Goal: Task Accomplishment & Management: Use online tool/utility

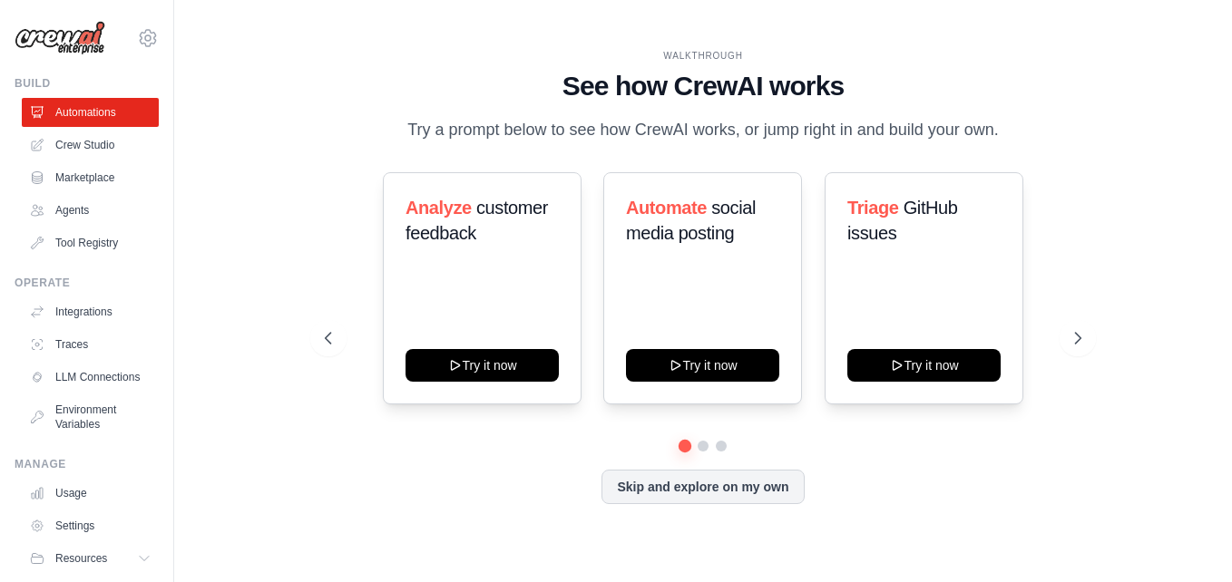
click at [78, 143] on link "Crew Studio" at bounding box center [90, 145] width 137 height 29
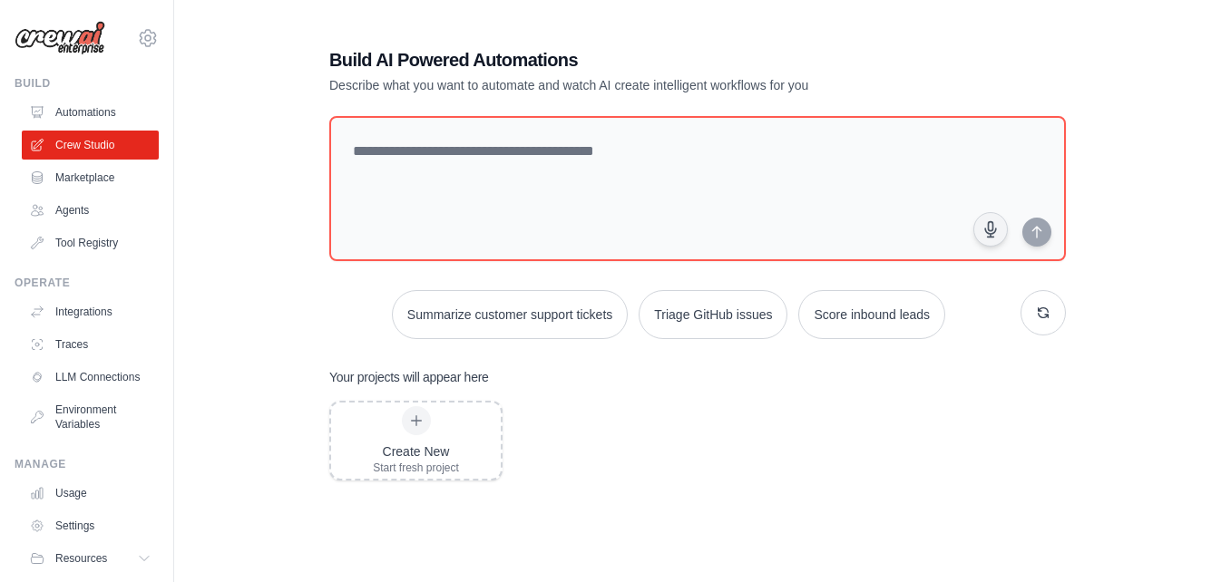
click at [686, 440] on div "Create New Start fresh project" at bounding box center [697, 546] width 737 height 290
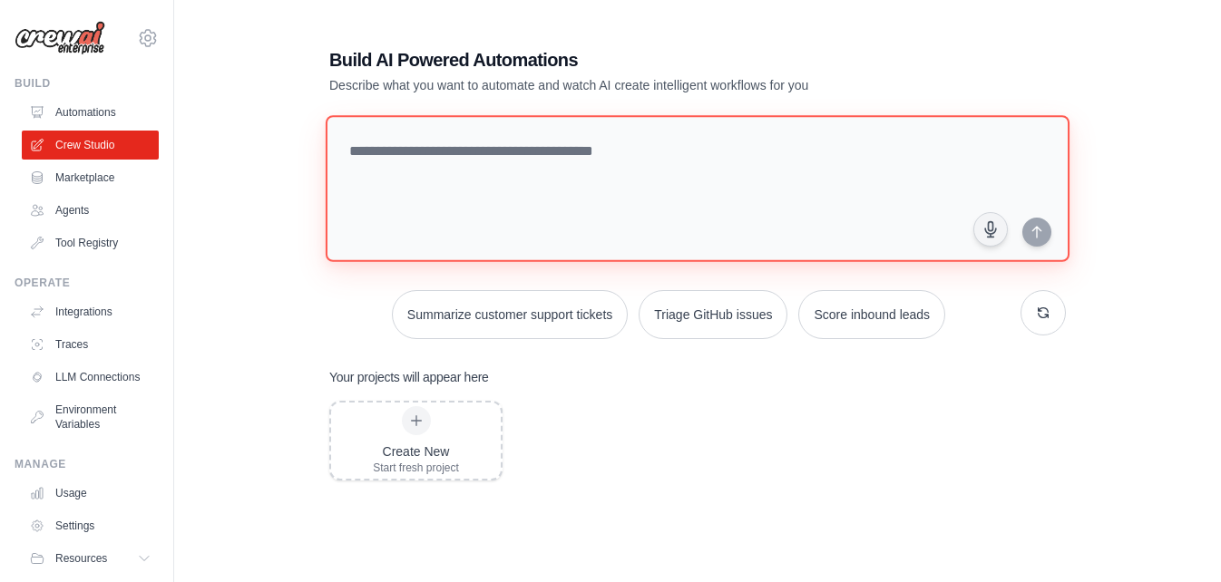
click at [501, 170] on textarea at bounding box center [698, 188] width 744 height 147
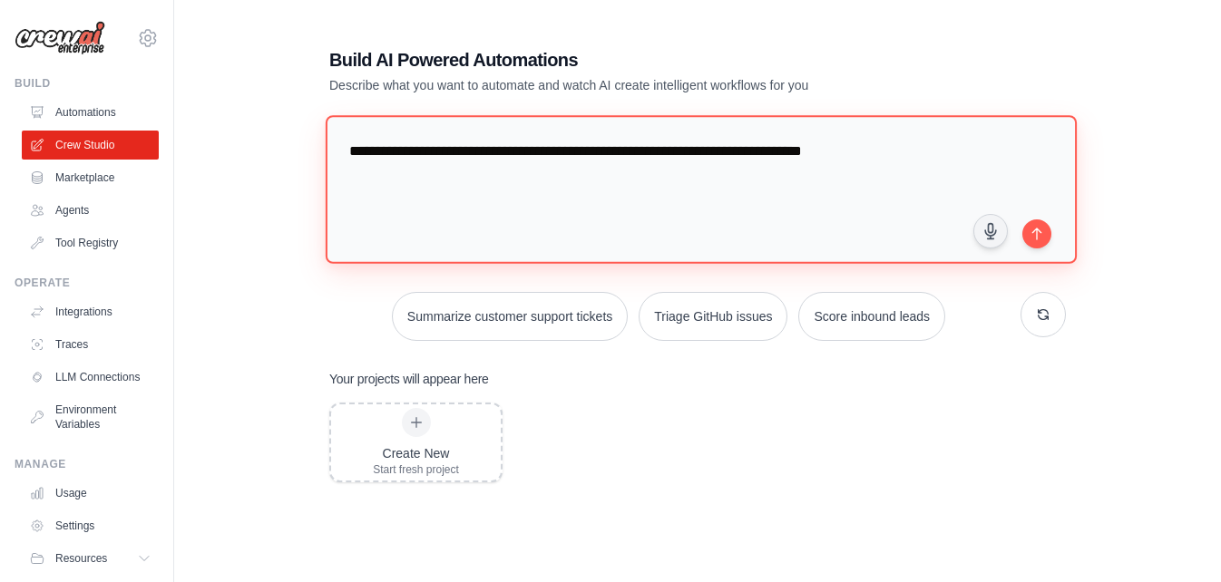
type textarea "**********"
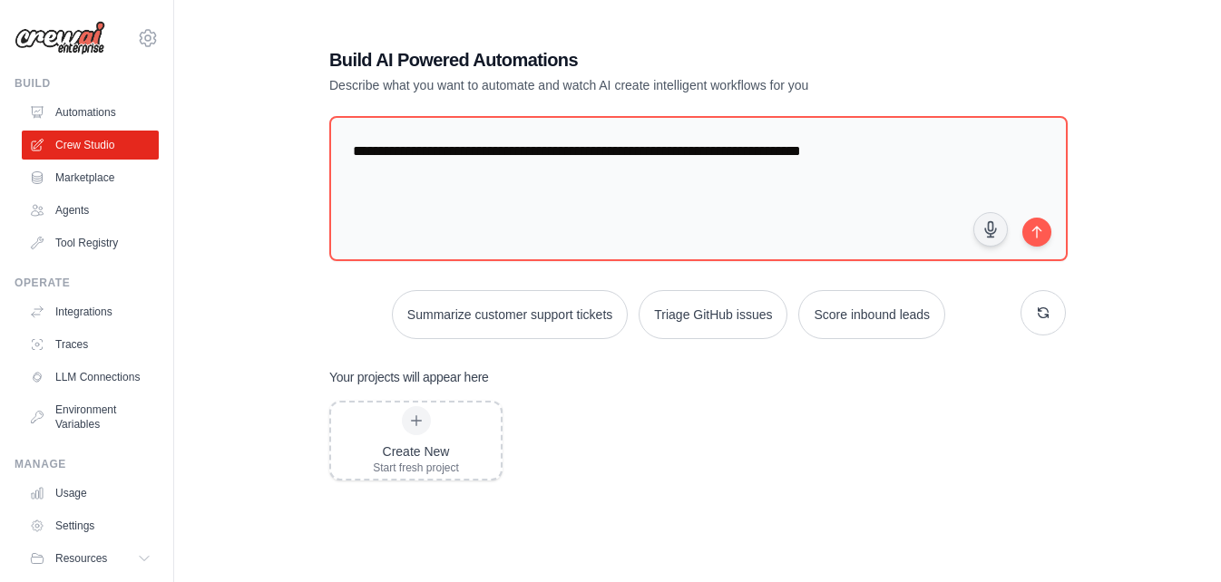
click at [1044, 236] on button "submit" at bounding box center [1036, 232] width 29 height 29
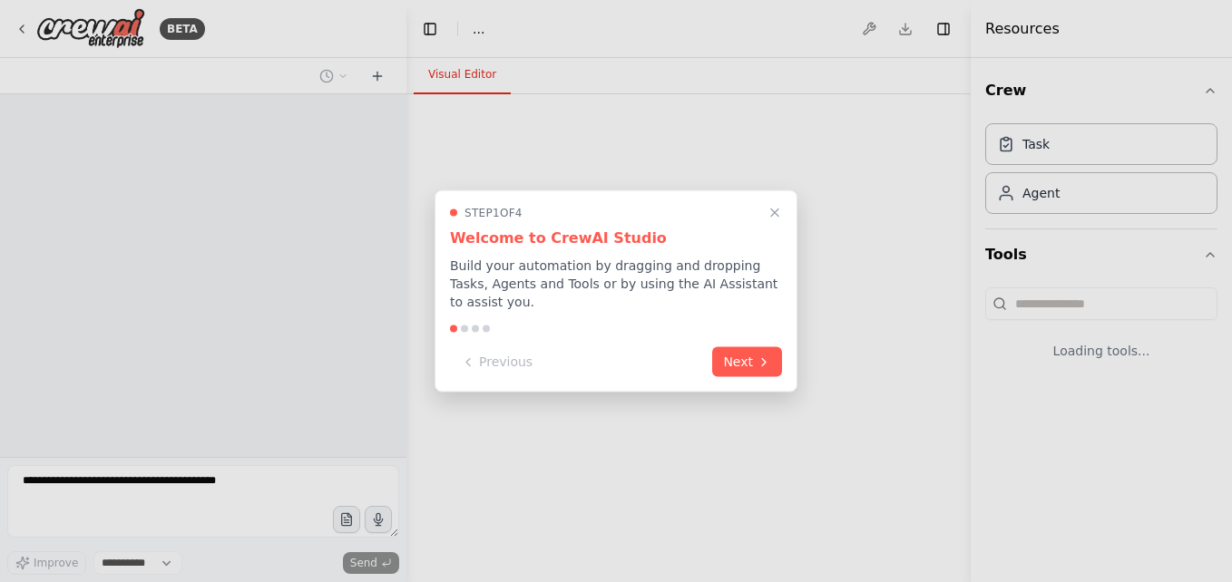
select select "****"
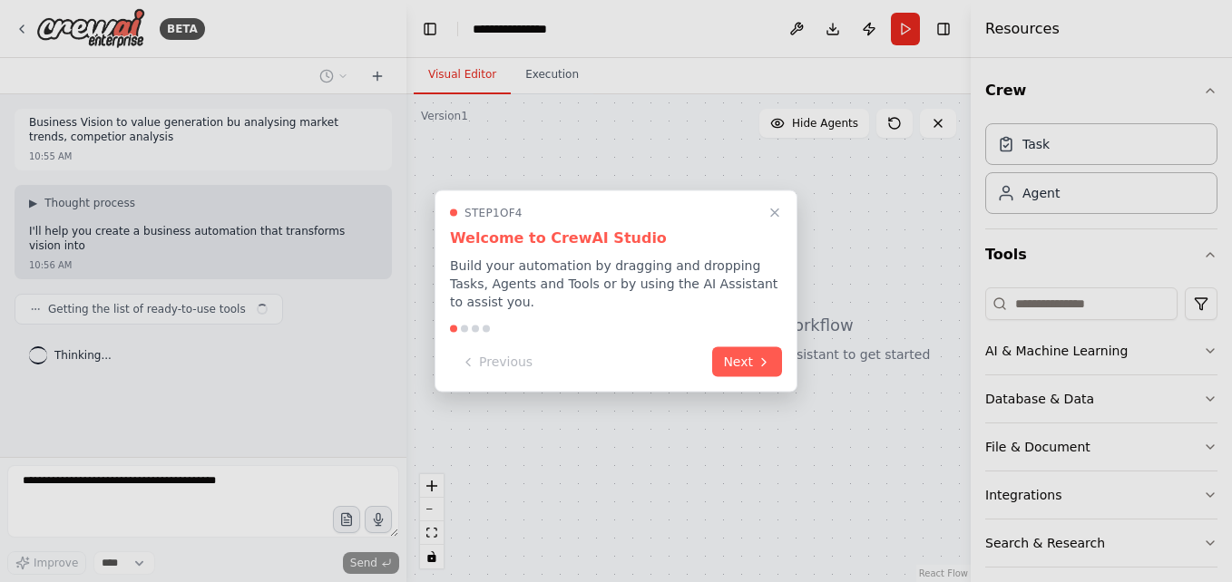
click at [774, 215] on icon "Close walkthrough" at bounding box center [775, 213] width 15 height 15
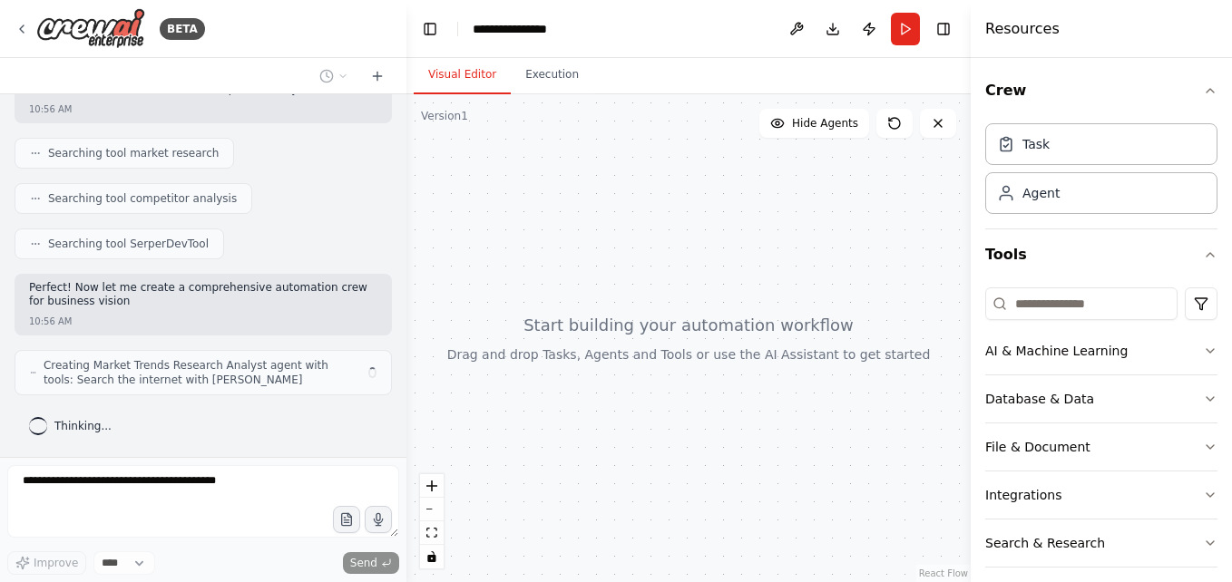
scroll to position [321, 0]
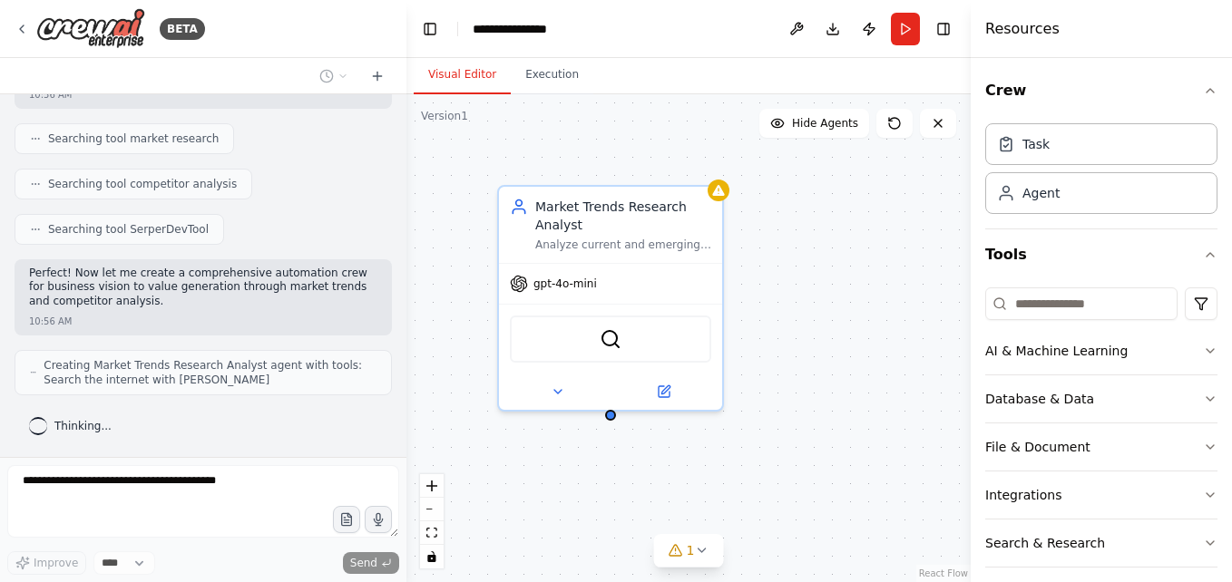
click at [20, 29] on icon at bounding box center [22, 28] width 4 height 7
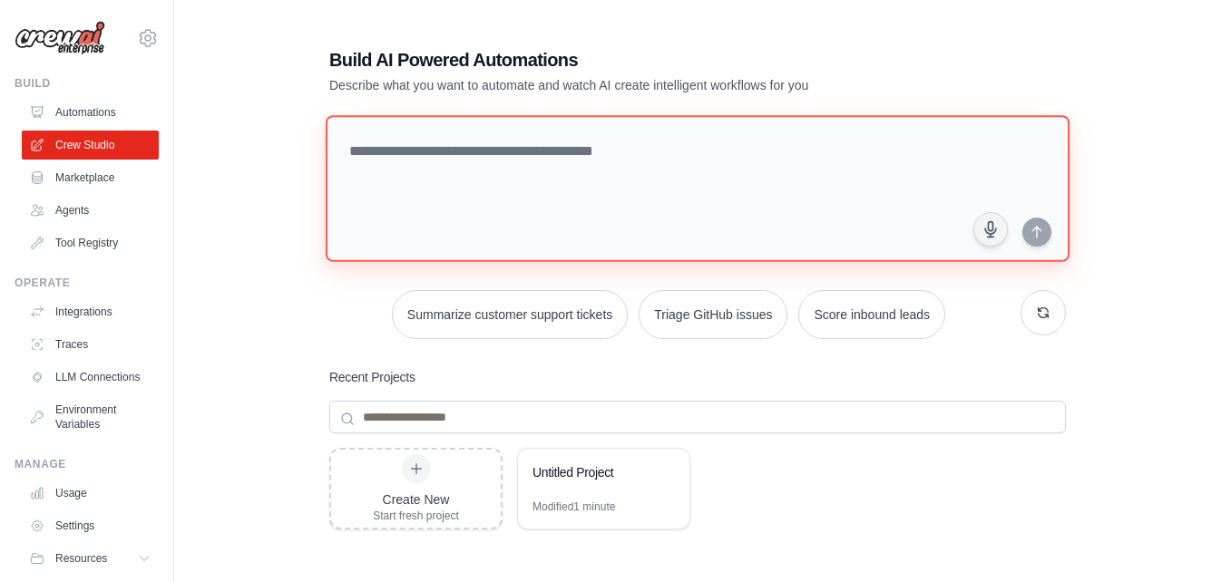
click at [656, 153] on textarea at bounding box center [698, 188] width 744 height 147
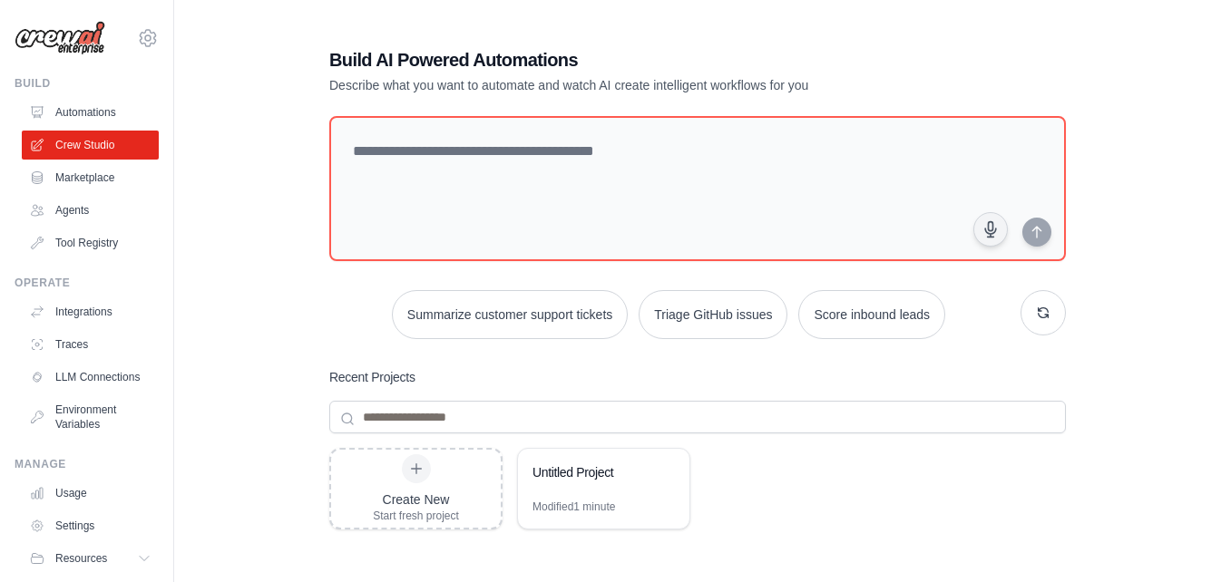
click at [589, 480] on div "Untitled Project" at bounding box center [595, 473] width 124 height 18
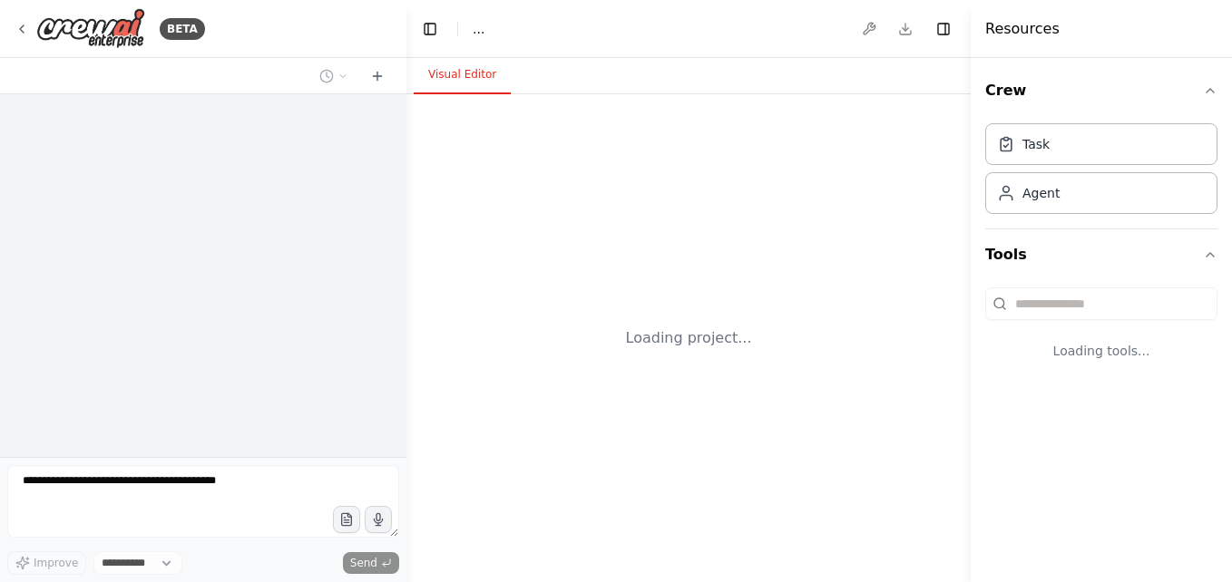
select select "****"
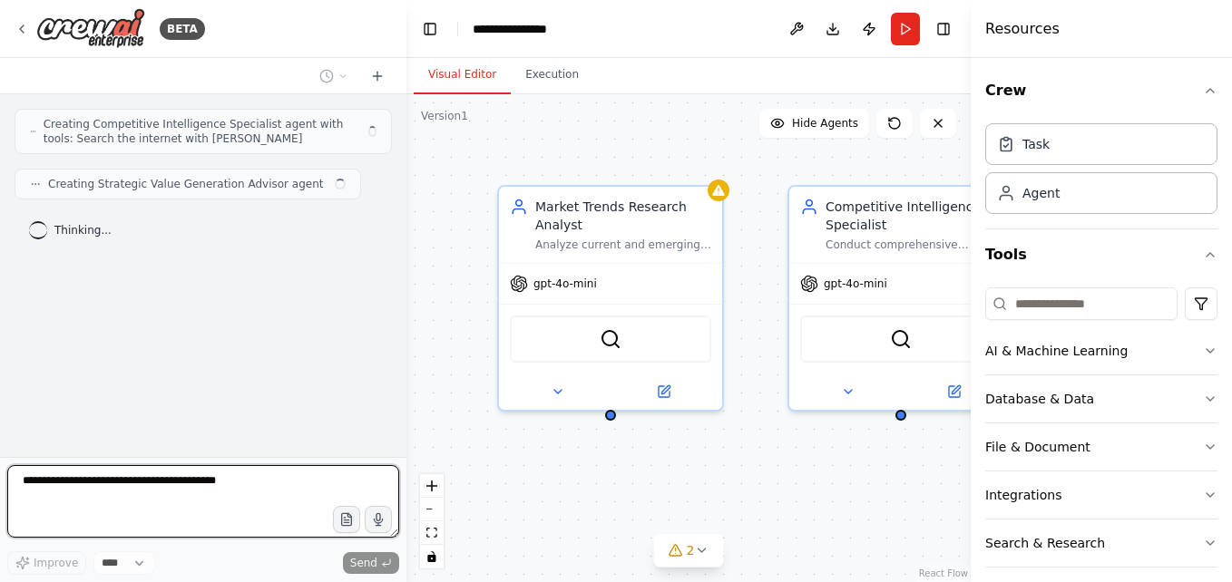
scroll to position [301, 0]
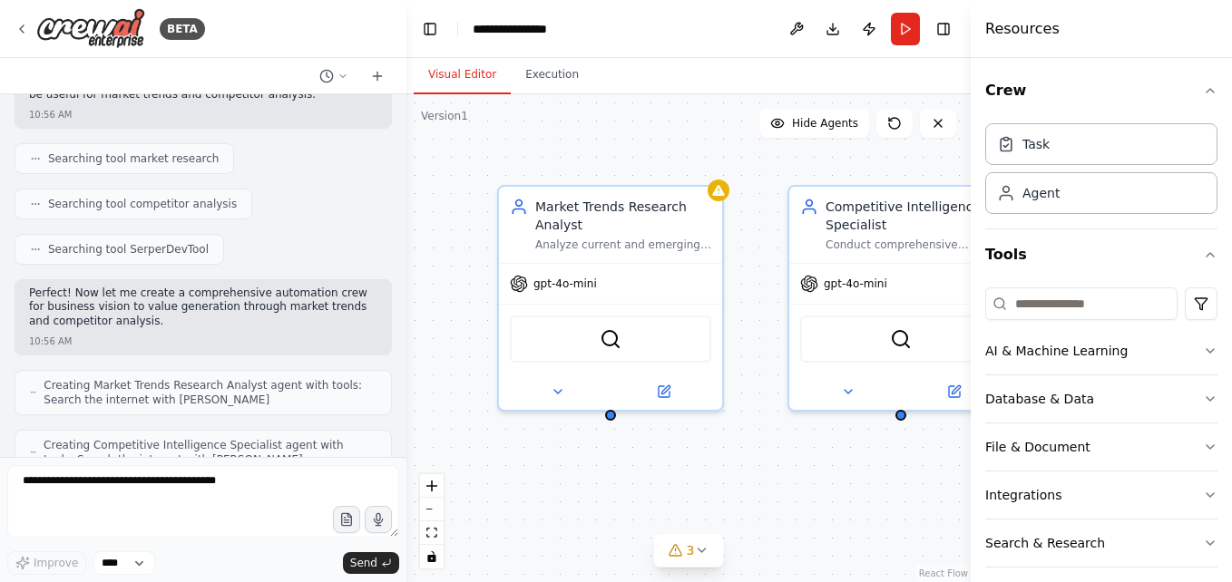
click at [650, 576] on div "Market Trends Research Analyst Analyze current and emerging market trends in {i…" at bounding box center [688, 338] width 564 height 488
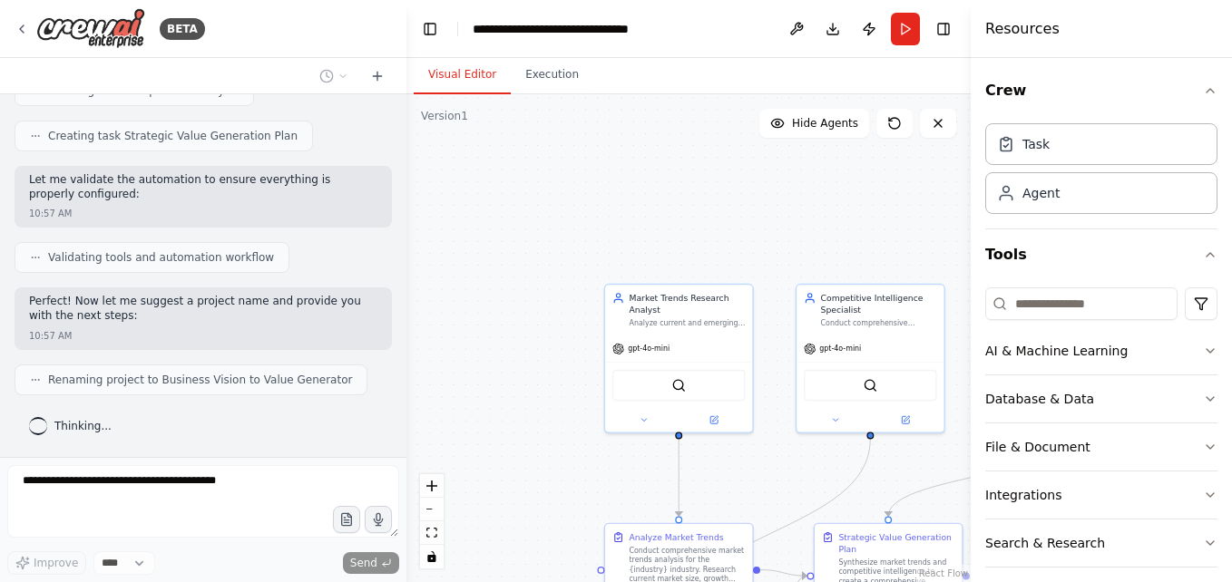
scroll to position [883, 0]
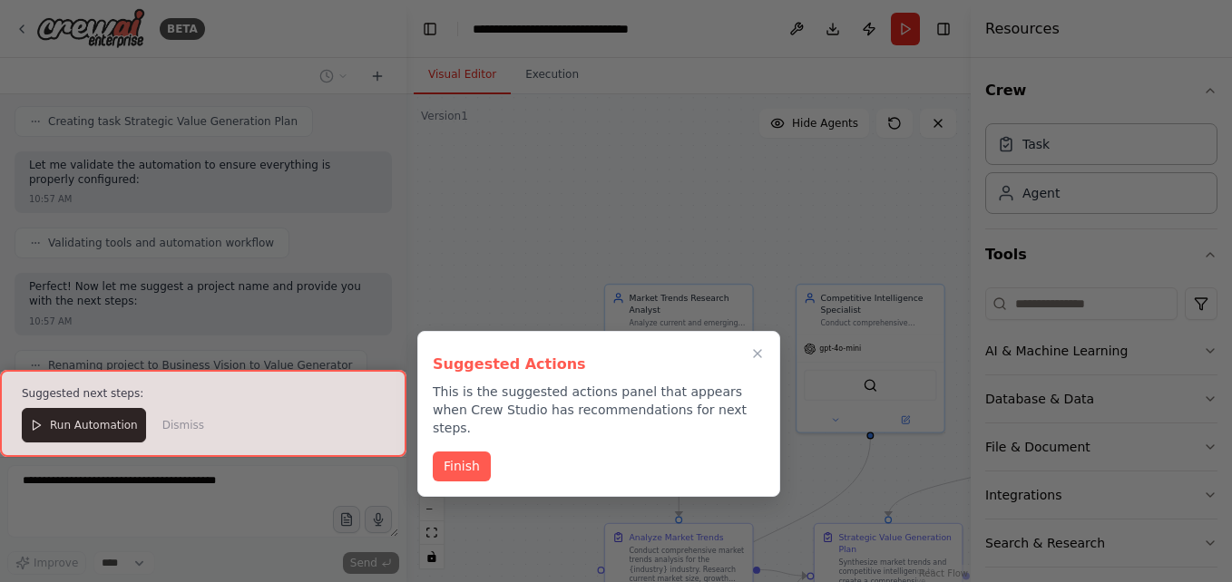
click at [464, 469] on button "Finish" at bounding box center [462, 467] width 58 height 30
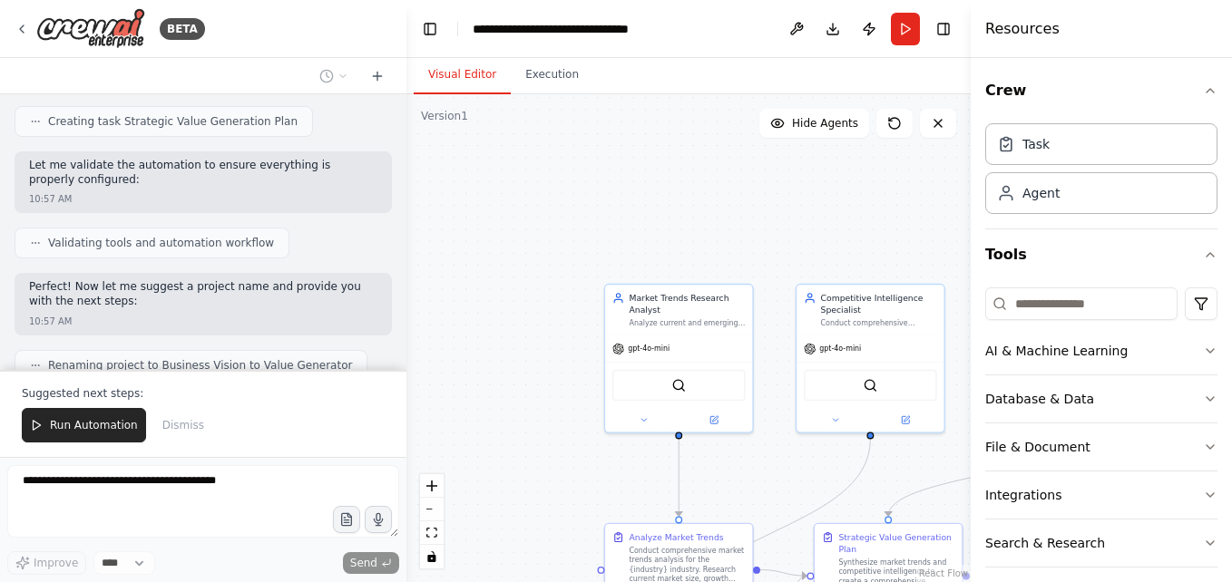
click at [1203, 450] on icon "button" at bounding box center [1210, 447] width 15 height 15
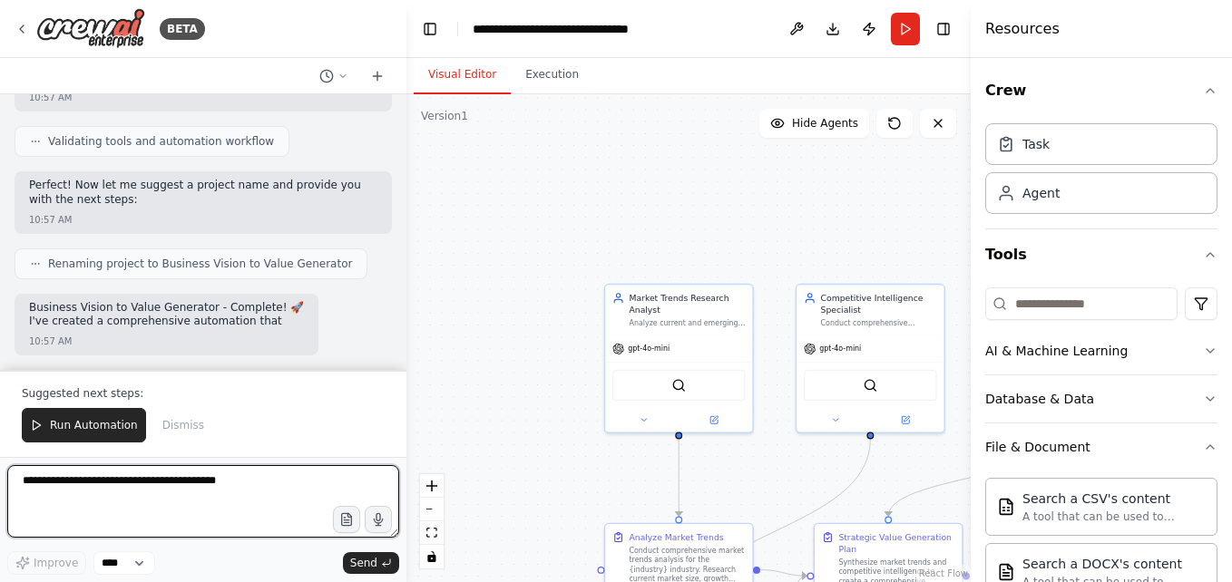
scroll to position [91, 0]
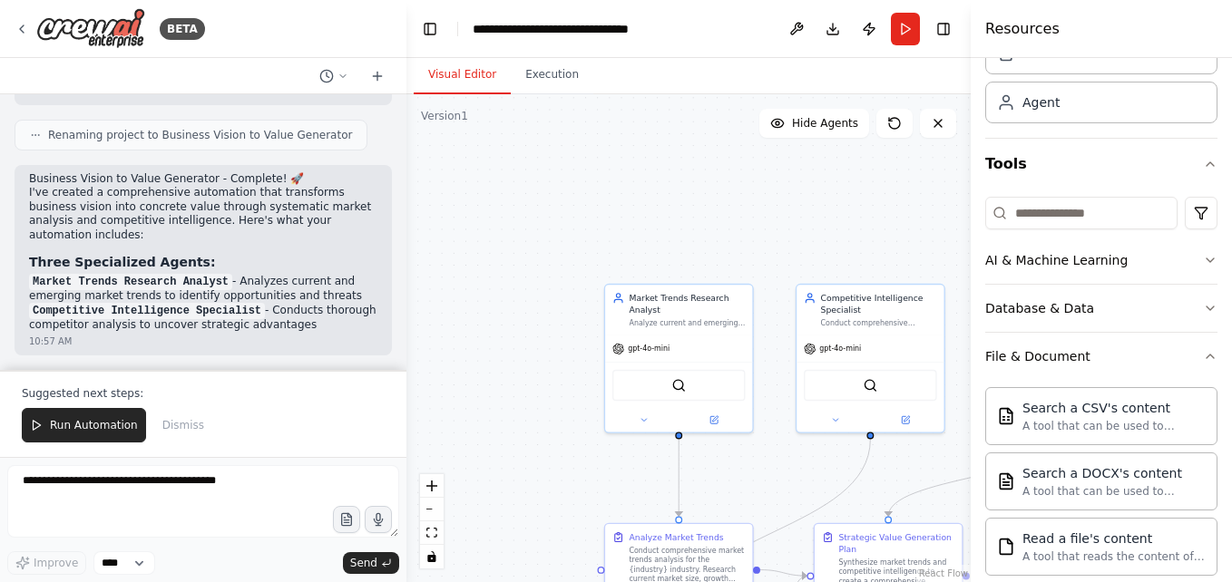
click at [1203, 362] on icon "button" at bounding box center [1210, 356] width 15 height 15
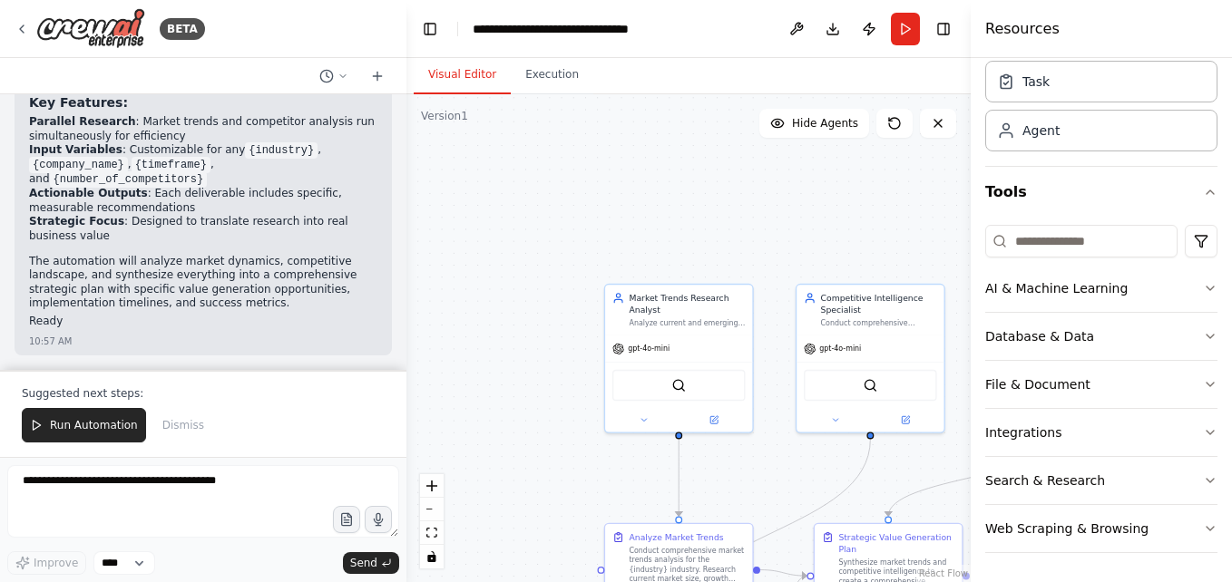
scroll to position [1552, 0]
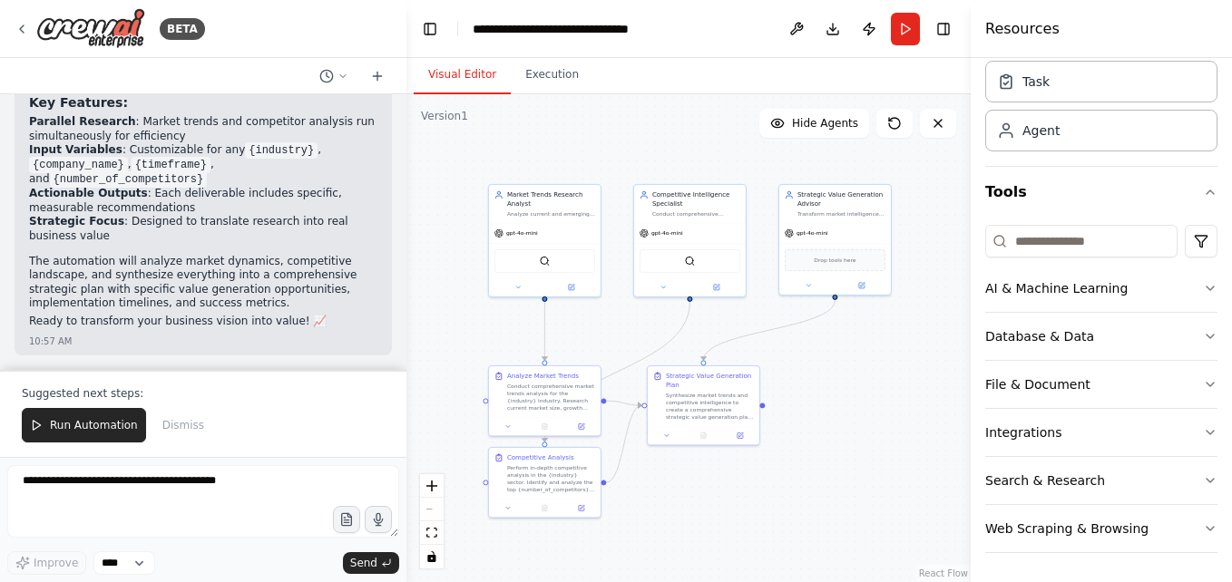
drag, startPoint x: 682, startPoint y: 274, endPoint x: 582, endPoint y: 125, distance: 179.2
click at [582, 125] on div ".deletable-edge-delete-btn { width: 20px; height: 20px; border: 0px solid #ffff…" at bounding box center [688, 338] width 564 height 488
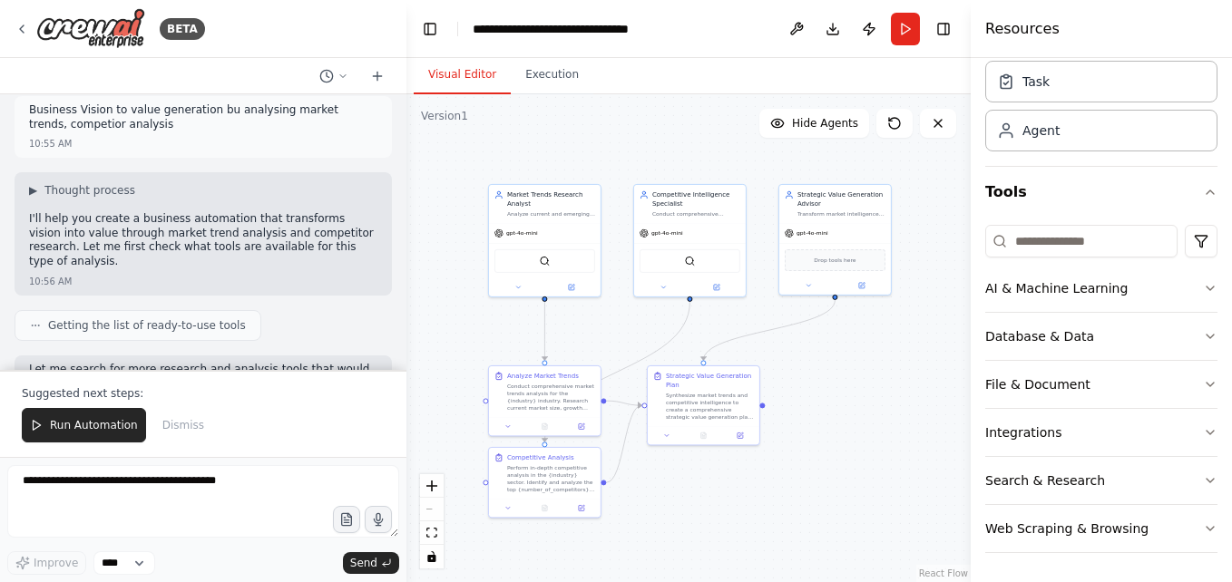
scroll to position [0, 0]
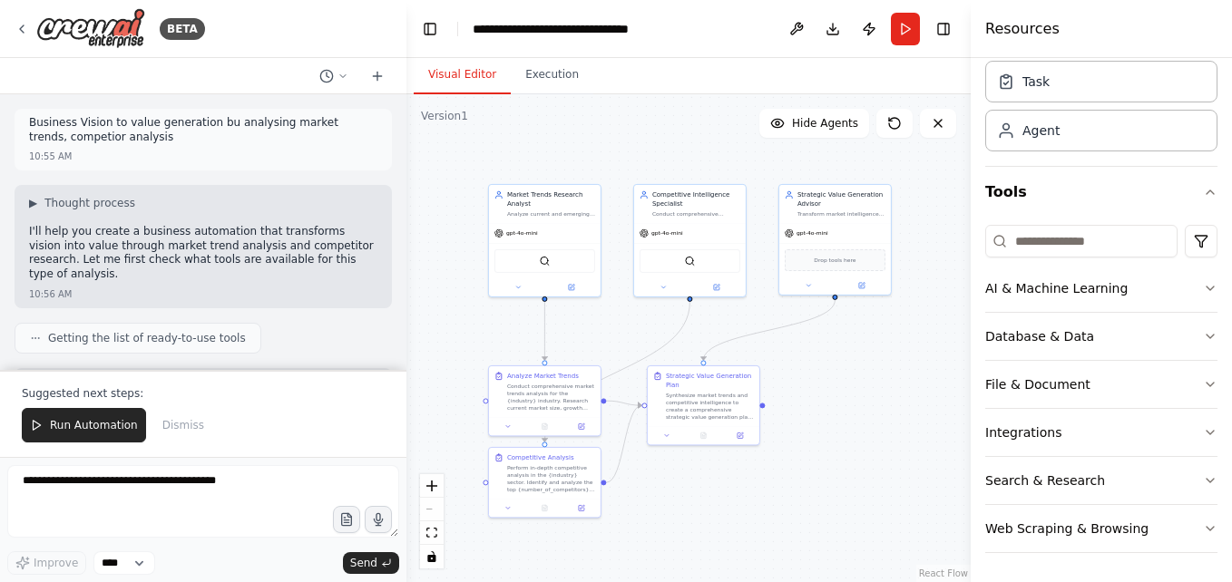
click at [22, 29] on icon at bounding box center [22, 29] width 15 height 15
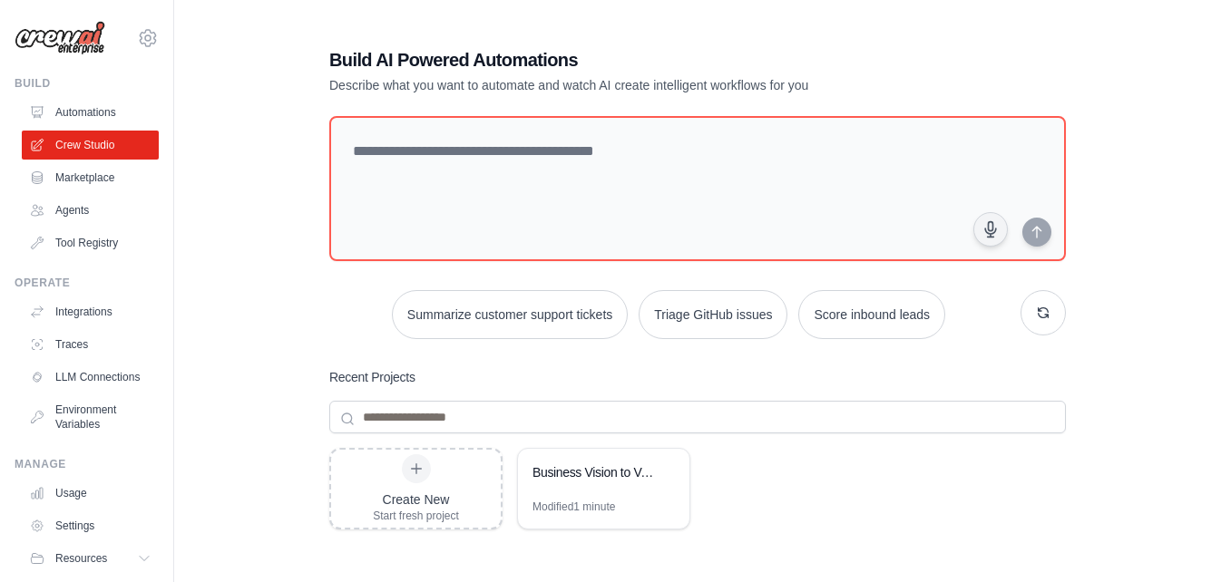
click at [1138, 157] on div "Build AI Powered Automations Describe what you want to automate and watch AI cr…" at bounding box center [697, 392] width 989 height 749
click at [84, 178] on link "Marketplace" at bounding box center [90, 177] width 137 height 29
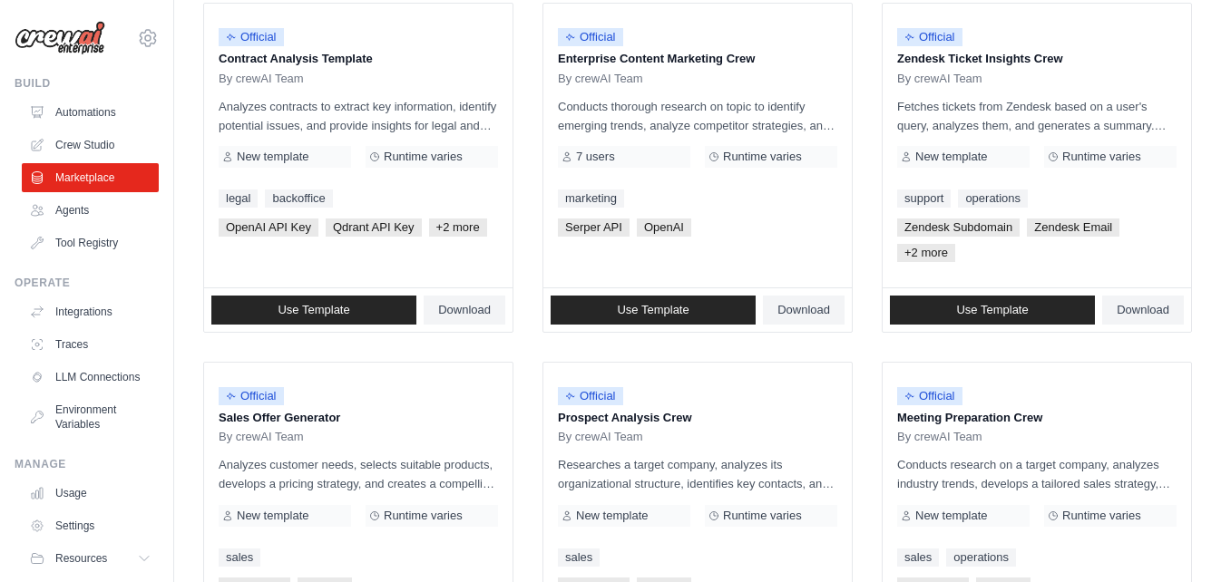
scroll to position [272, 0]
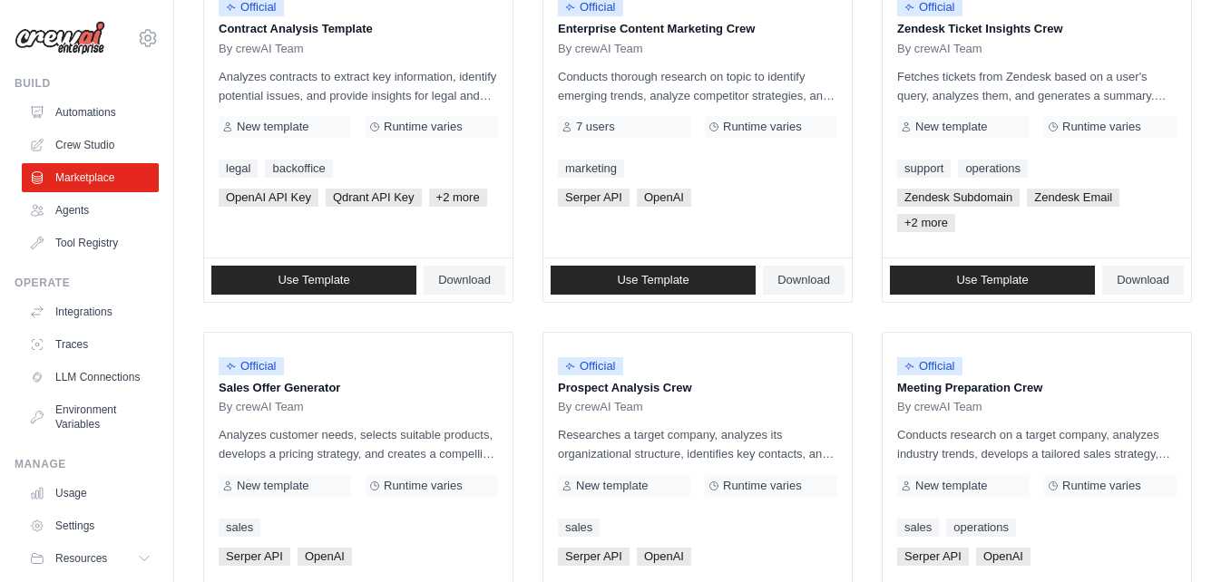
click at [86, 208] on link "Agents" at bounding box center [90, 210] width 137 height 29
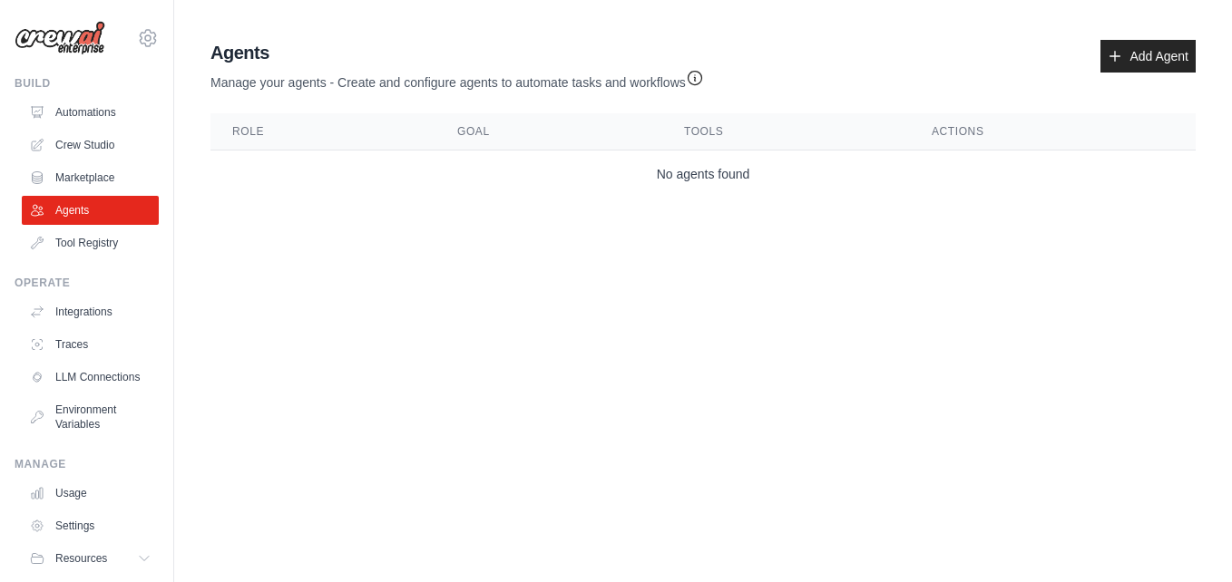
click at [96, 248] on link "Tool Registry" at bounding box center [90, 243] width 137 height 29
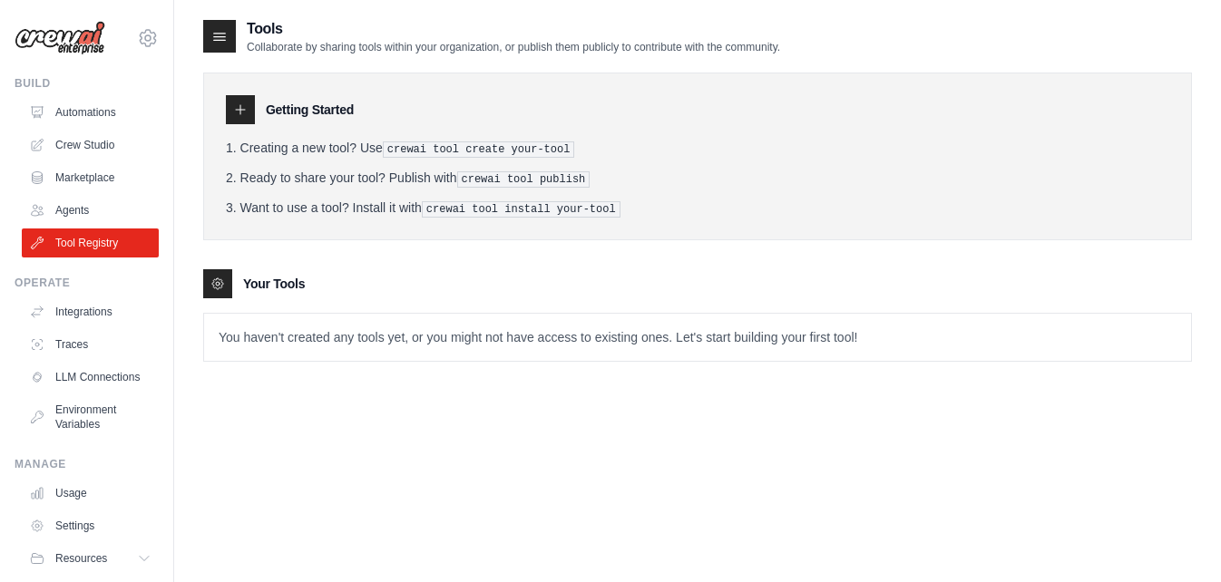
click at [86, 316] on link "Integrations" at bounding box center [90, 312] width 137 height 29
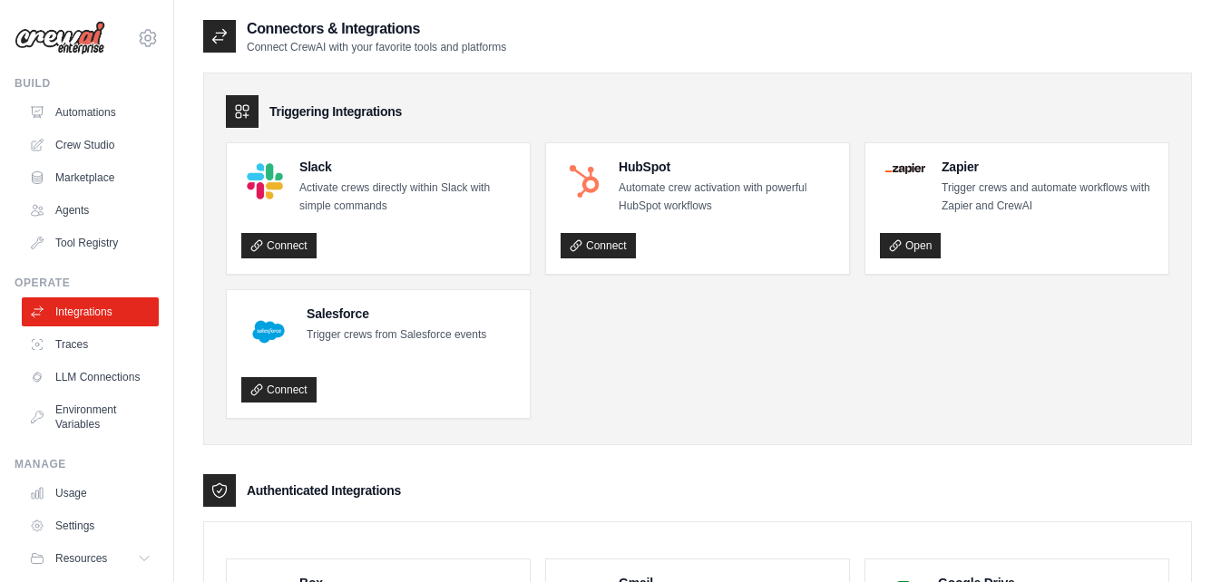
click at [93, 148] on link "Crew Studio" at bounding box center [90, 145] width 137 height 29
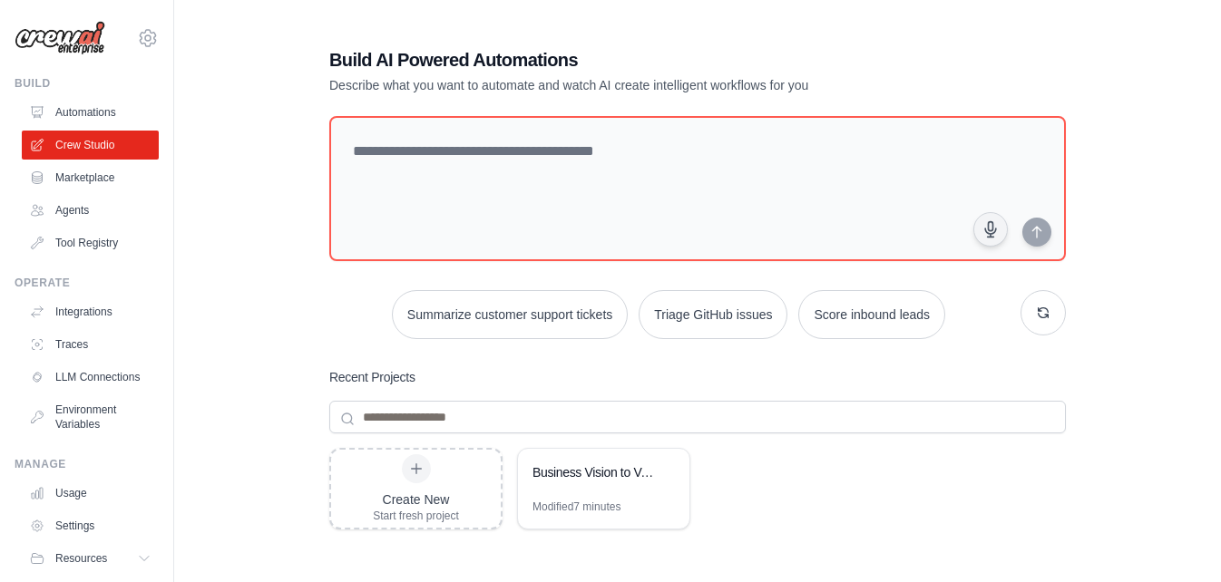
click at [1076, 70] on div "Build AI Powered Automations Describe what you want to automate and watch AI cr…" at bounding box center [698, 392] width 780 height 749
click at [1060, 71] on div "Build AI Powered Automations Describe what you want to automate and watch AI cr…" at bounding box center [697, 70] width 737 height 47
